Goal: Find specific page/section: Find specific page/section

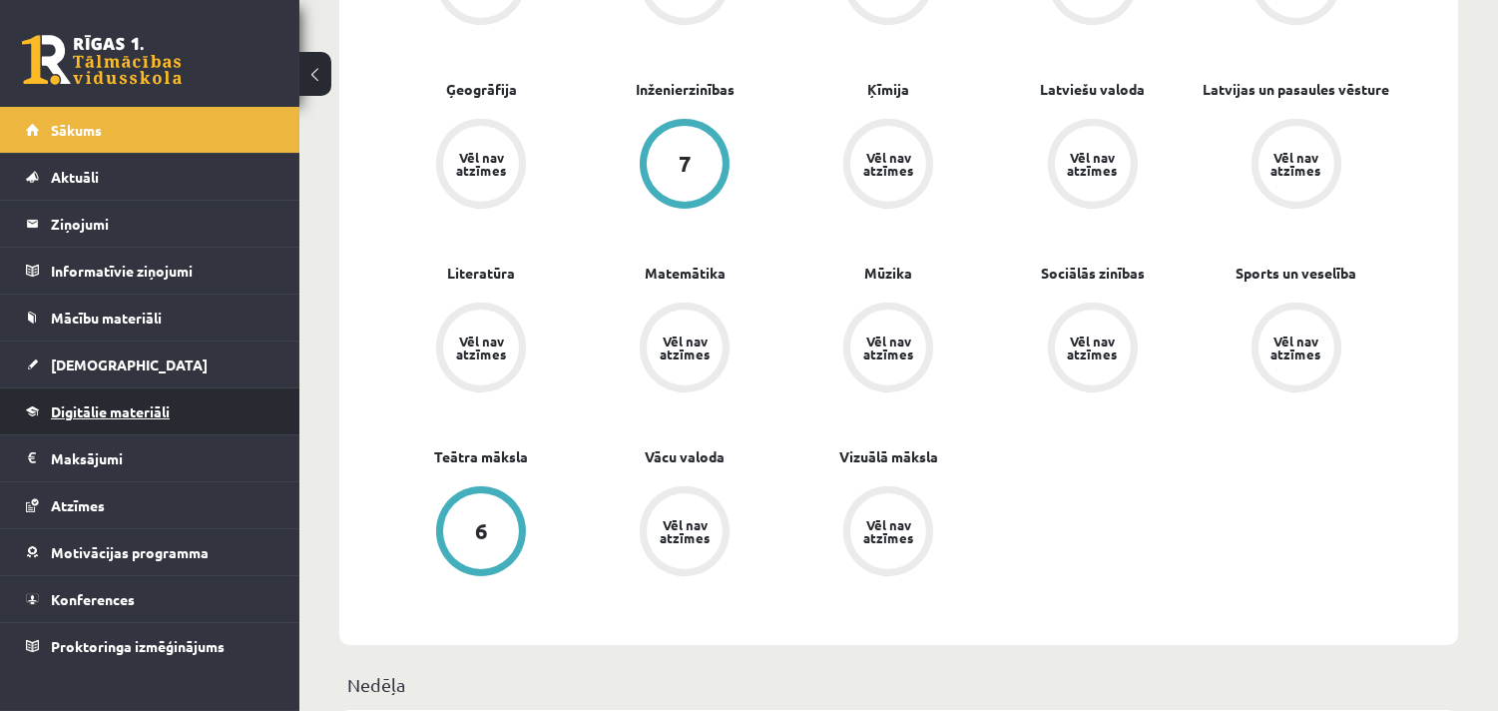
scroll to position [776, 0]
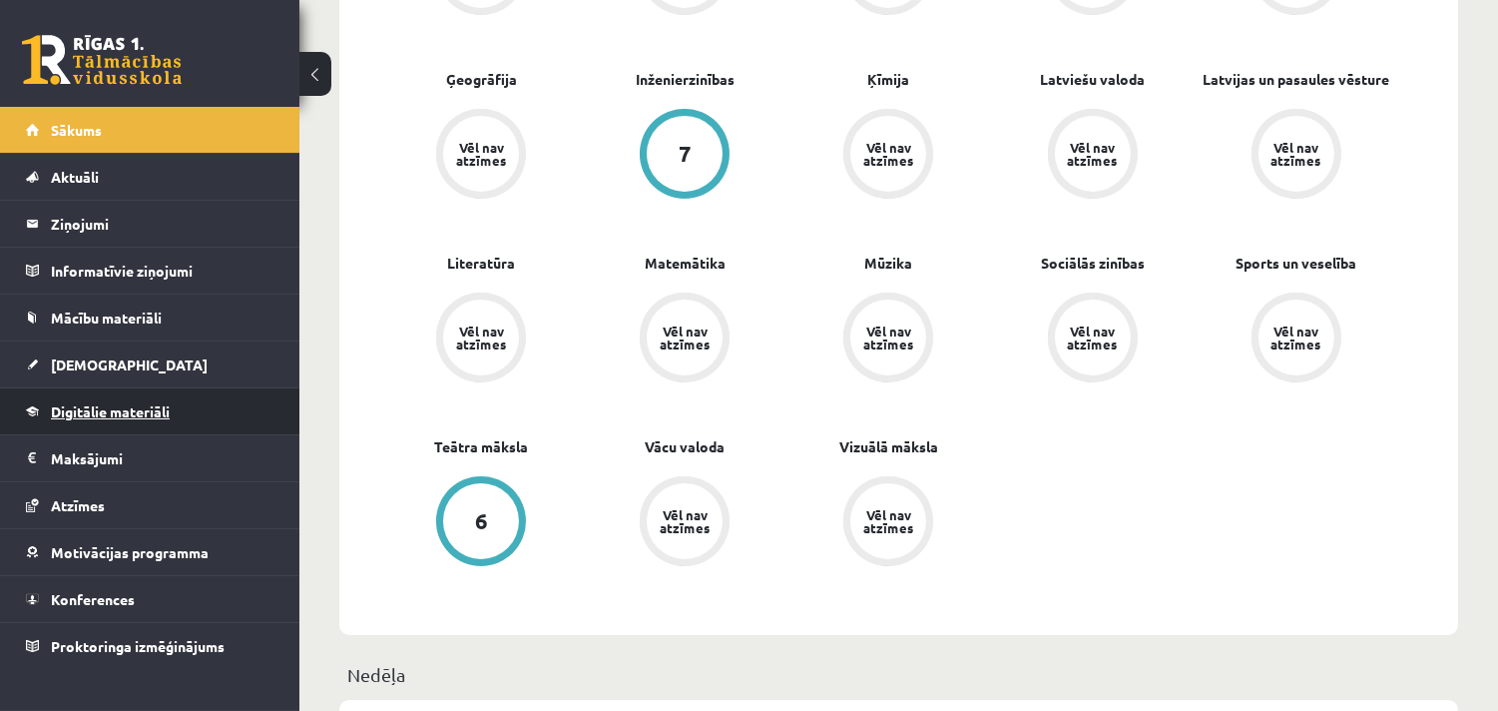
click at [118, 400] on link "Digitālie materiāli" at bounding box center [150, 411] width 249 height 46
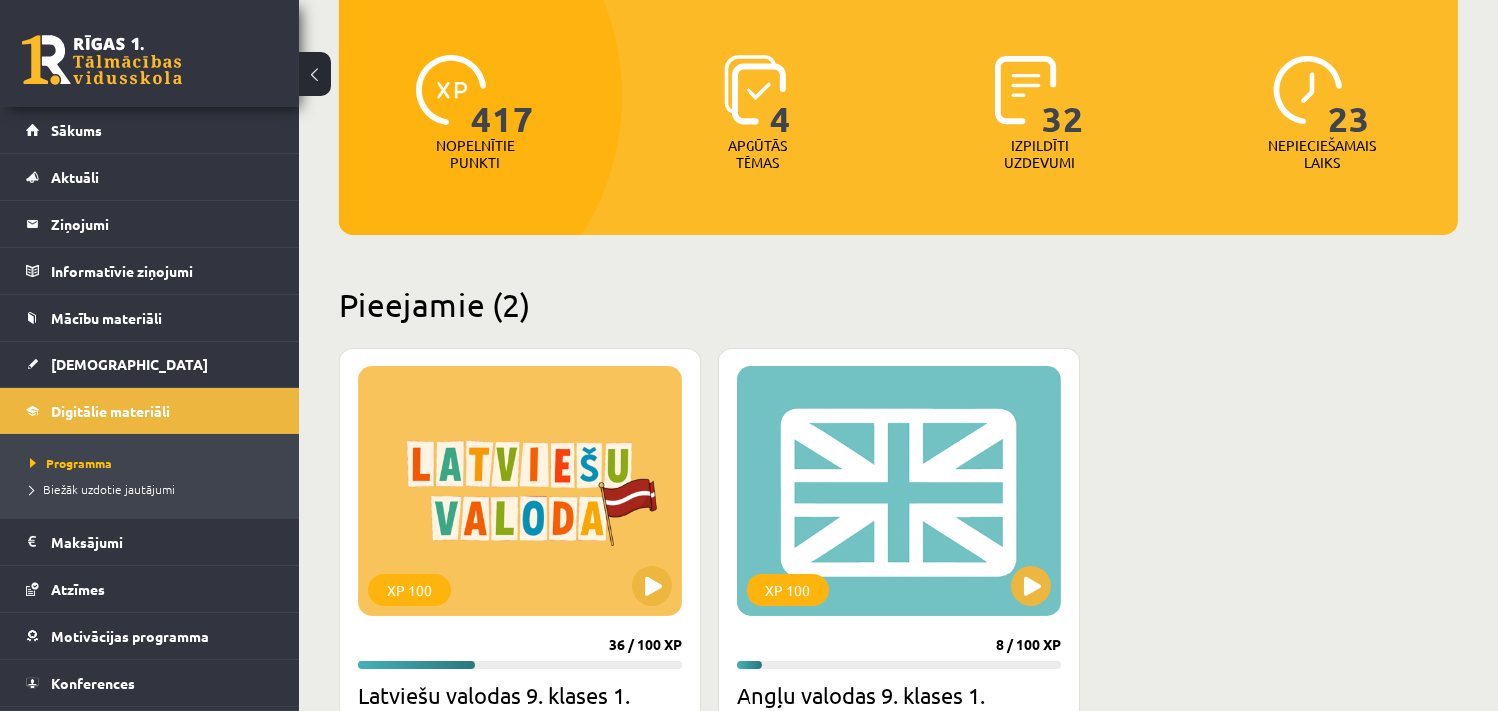
scroll to position [443, 0]
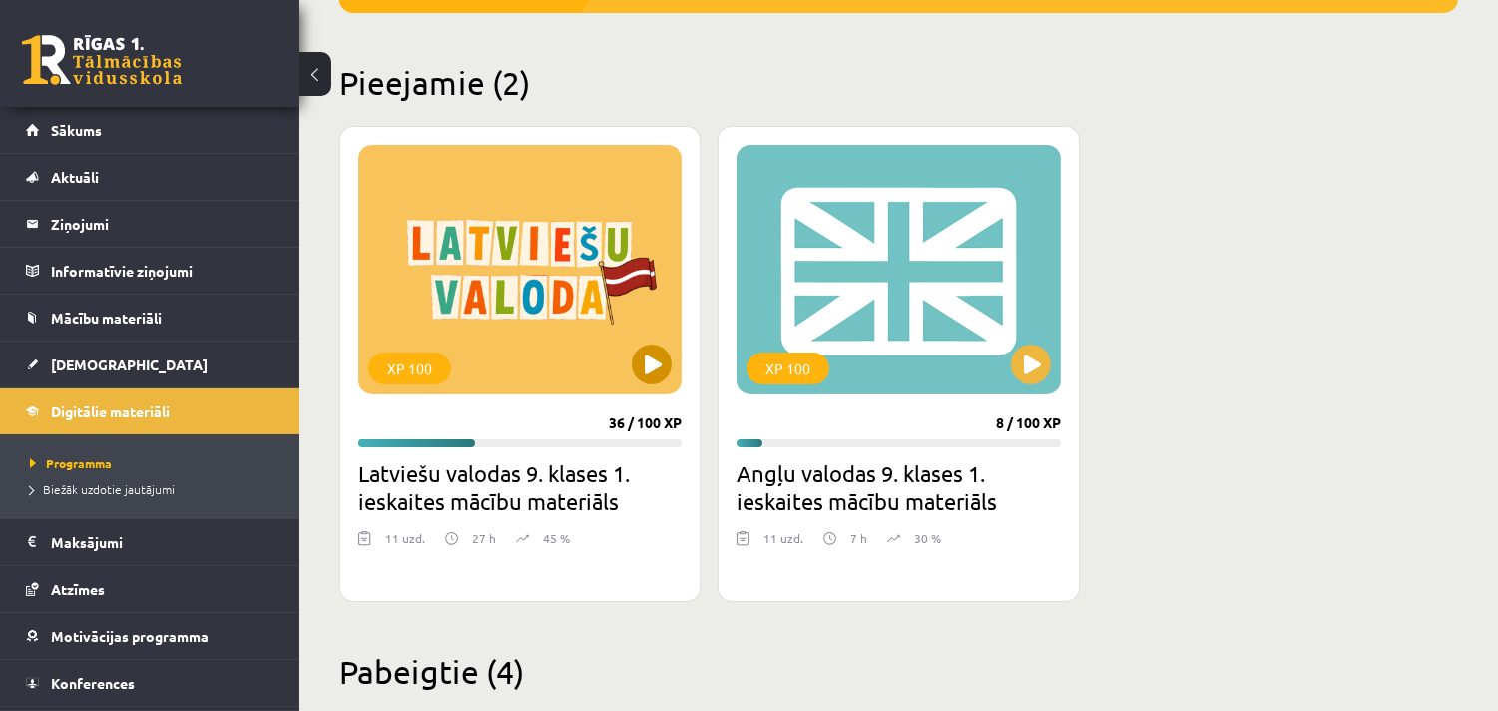
click at [559, 302] on div "XP 100" at bounding box center [519, 270] width 323 height 250
click at [940, 339] on div "XP 100" at bounding box center [898, 270] width 323 height 250
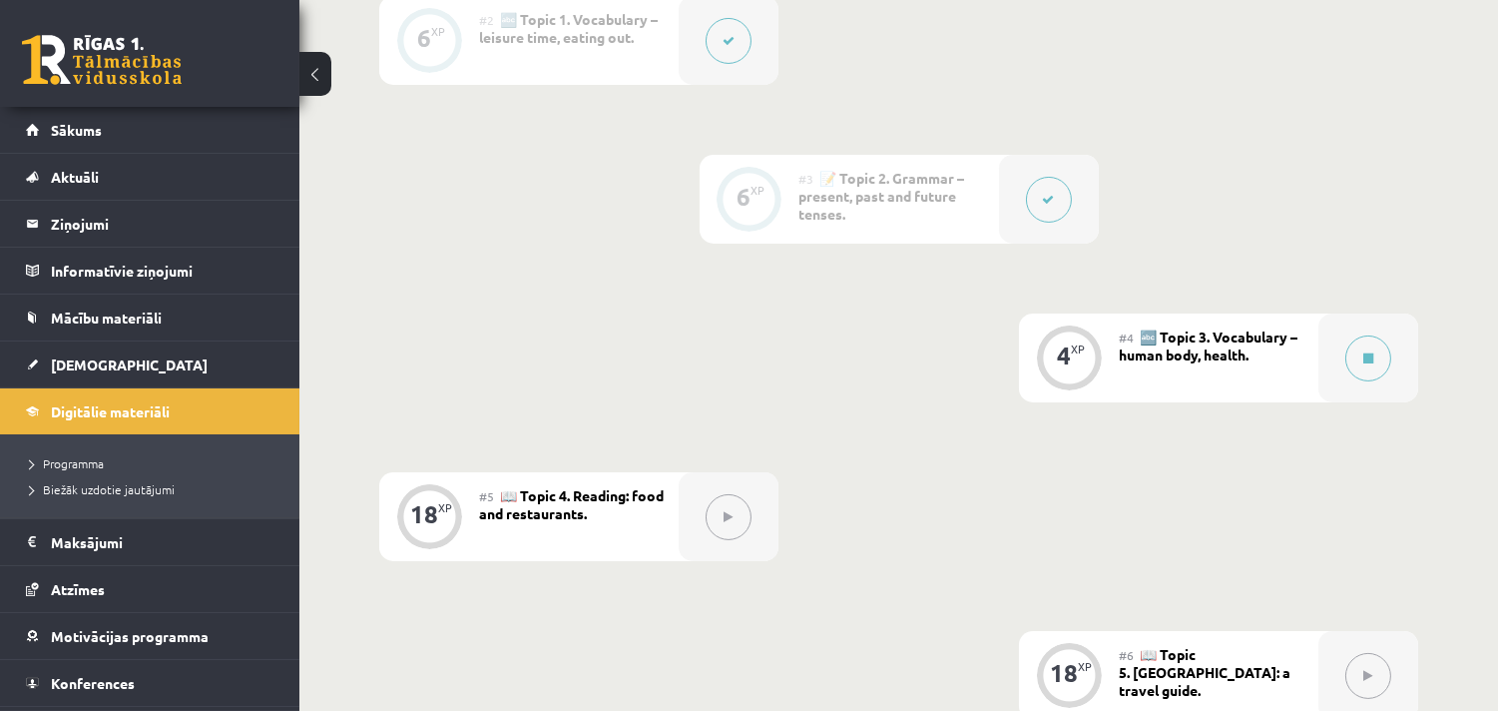
scroll to position [665, 0]
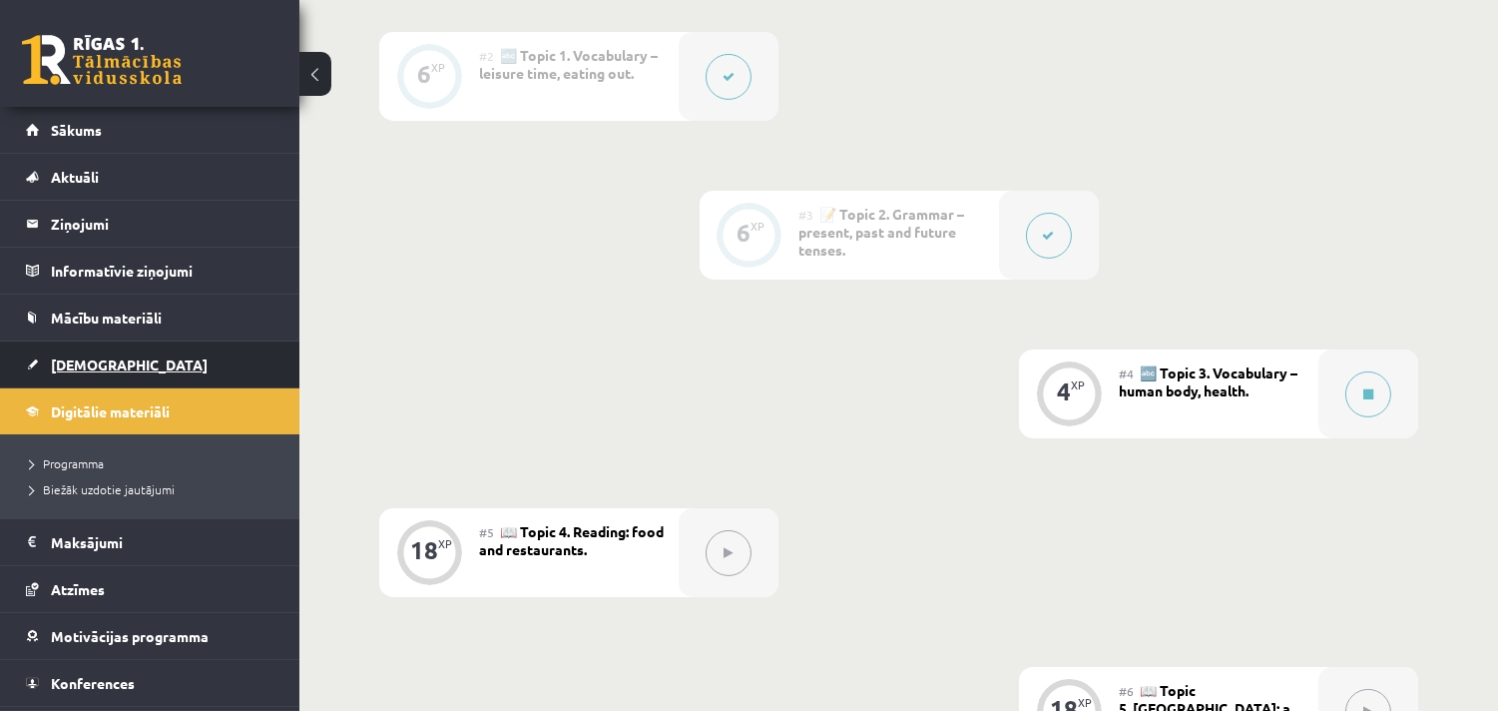
click at [67, 361] on span "[DEMOGRAPHIC_DATA]" at bounding box center [129, 364] width 157 height 18
